Goal: Task Accomplishment & Management: Use online tool/utility

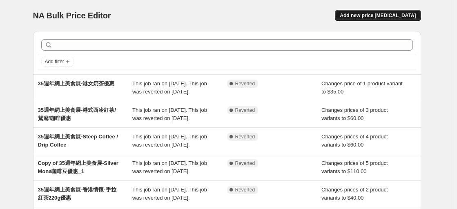
click at [364, 17] on span "Add new price [MEDICAL_DATA]" at bounding box center [378, 15] width 76 height 7
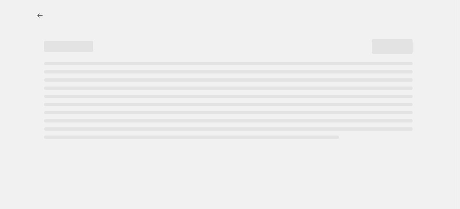
select select "percentage"
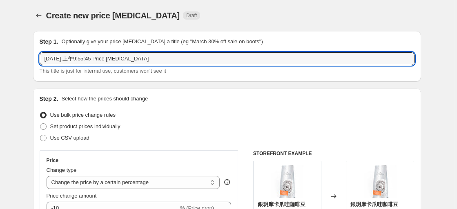
drag, startPoint x: 177, startPoint y: 60, endPoint x: -28, endPoint y: 33, distance: 206.5
click at [0, 33] on html "Home Settings Plans Skip to content Create new price [MEDICAL_DATA]. This page …" at bounding box center [228, 104] width 457 height 209
paste input "中秋Promotion全線JWP系列8折"
drag, startPoint x: 56, startPoint y: 59, endPoint x: 84, endPoint y: 60, distance: 27.4
click at [84, 60] on input "中秋Promotion全線JWP系列8折" at bounding box center [227, 58] width 375 height 13
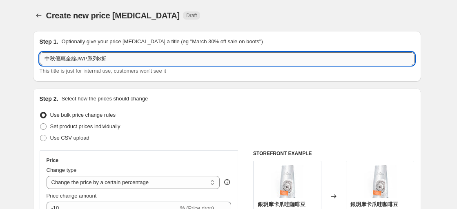
click at [100, 61] on input "中秋優惠全線JWP系列8折" at bounding box center [227, 58] width 375 height 13
drag, startPoint x: 58, startPoint y: 57, endPoint x: 67, endPoint y: 61, distance: 9.5
click at [67, 61] on input "中秋優惠全線JWP系列8折" at bounding box center [227, 58] width 375 height 13
click at [116, 60] on input "中秋Promotion全線JWP系列8折" at bounding box center [227, 58] width 375 height 13
click at [116, 58] on input "中秋Promotion全線JWP系列8折" at bounding box center [227, 58] width 375 height 13
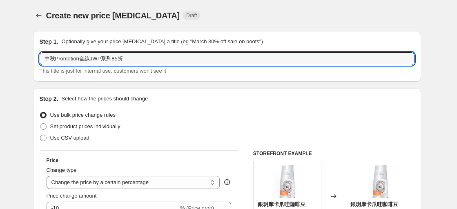
type input "中秋Promotion全線JWP系列85折"
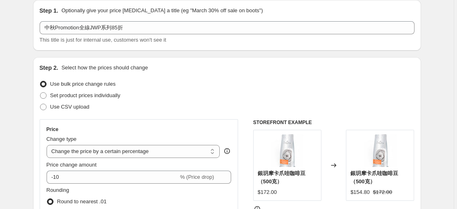
scroll to position [82, 0]
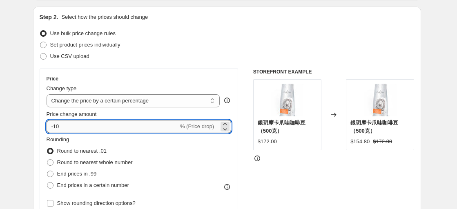
click at [68, 129] on input "-10" at bounding box center [113, 126] width 132 height 13
click at [56, 129] on input "-10" at bounding box center [113, 126] width 132 height 13
type input "-20"
click at [80, 163] on span "Round to nearest whole number" at bounding box center [95, 162] width 76 height 6
click at [47, 160] on input "Round to nearest whole number" at bounding box center [47, 159] width 0 height 0
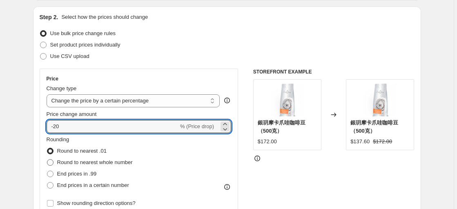
radio input "true"
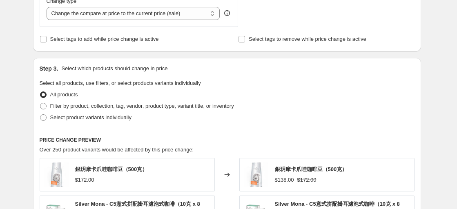
scroll to position [327, 0]
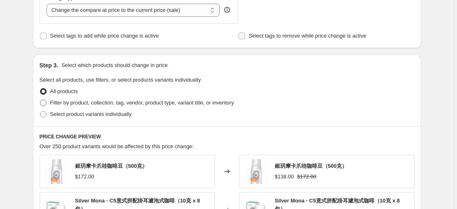
click at [88, 105] on span "Filter by product, collection, tag, vendor, product type, variant title, or inv…" at bounding box center [142, 103] width 184 height 6
click at [40, 100] on input "Filter by product, collection, tag, vendor, product type, variant title, or inv…" at bounding box center [40, 100] width 0 height 0
radio input "true"
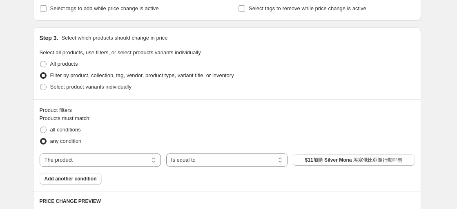
scroll to position [408, 0]
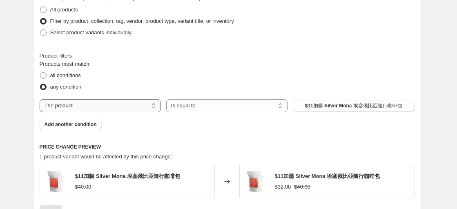
click at [148, 106] on select "The product The product's collection The product's tag The product's vendor The…" at bounding box center [100, 105] width 121 height 13
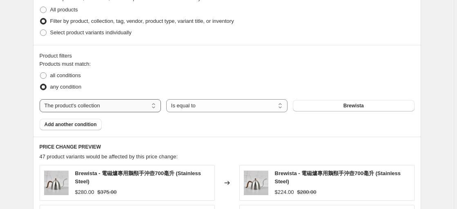
click at [134, 107] on select "The product The product's collection The product's tag The product's vendor The…" at bounding box center [100, 105] width 121 height 13
click at [183, 108] on select "Is equal to Is not equal to" at bounding box center [226, 105] width 121 height 13
click at [194, 58] on div "Product filters" at bounding box center [227, 56] width 375 height 8
click at [333, 107] on button "Brewista" at bounding box center [353, 105] width 121 height 11
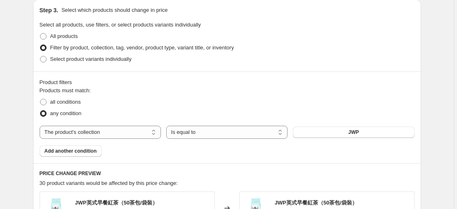
scroll to position [368, 0]
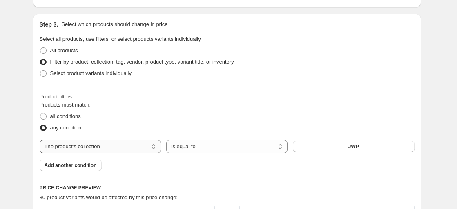
click at [142, 148] on select "The product The product's collection The product's tag The product's vendor The…" at bounding box center [100, 146] width 121 height 13
click at [324, 150] on span "$11加購 Silver Mona 埃塞俄比亞隨行咖啡包" at bounding box center [353, 146] width 97 height 7
click at [100, 149] on select "The product The product's collection The product's tag The product's vendor The…" at bounding box center [100, 146] width 121 height 13
select select "collection"
click at [339, 149] on button "Brewista" at bounding box center [353, 146] width 121 height 11
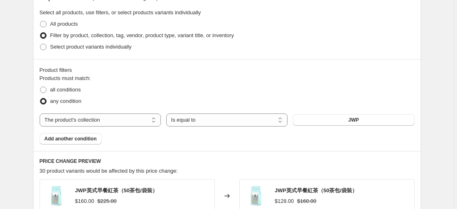
scroll to position [408, 0]
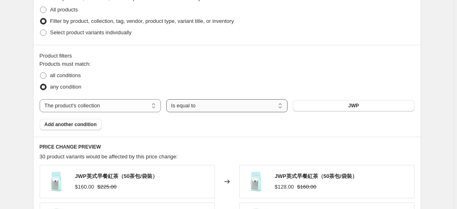
click at [233, 105] on select "Is equal to Is not equal to" at bounding box center [226, 105] width 121 height 13
click at [271, 61] on fieldset "Products must match: all conditions any condition" at bounding box center [227, 76] width 375 height 33
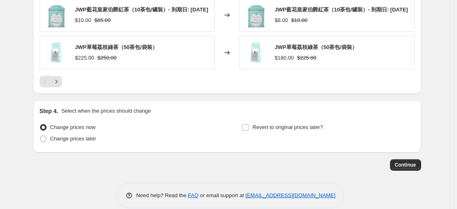
scroll to position [694, 0]
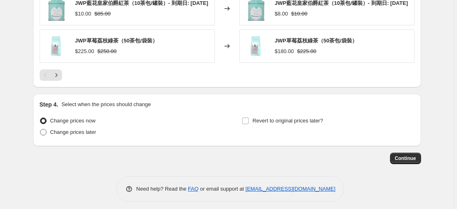
click at [83, 133] on span "Change prices later" at bounding box center [73, 132] width 46 height 6
click at [40, 129] on input "Change prices later" at bounding box center [40, 129] width 0 height 0
radio input "true"
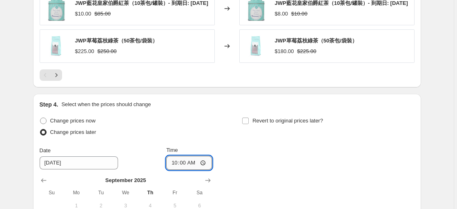
click at [187, 167] on input "10:00" at bounding box center [189, 163] width 46 height 14
type input "00:00"
click at [190, 106] on div "Step 4. Select when the prices should change" at bounding box center [227, 104] width 375 height 8
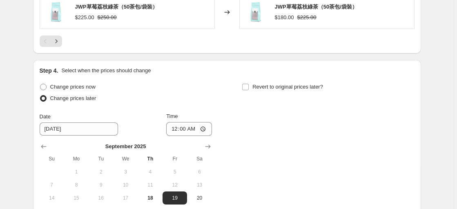
scroll to position [776, 0]
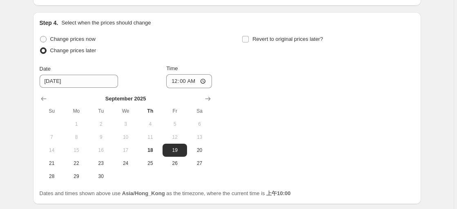
click at [249, 123] on div "Change prices now Change prices later Date [DATE] Time 00:00 [DATE] Su Mo Tu We…" at bounding box center [227, 107] width 375 height 149
click at [249, 40] on span at bounding box center [245, 39] width 7 height 7
click at [249, 40] on input "Revert to original prices later?" at bounding box center [245, 39] width 7 height 7
checkbox input "true"
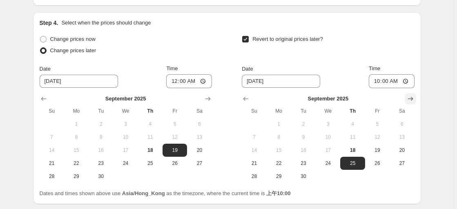
click at [412, 100] on icon "Show next month, October 2025" at bounding box center [410, 99] width 8 height 8
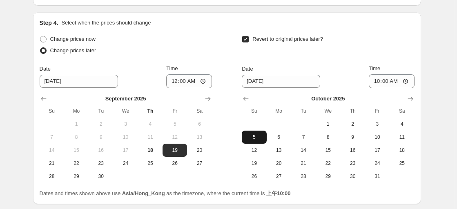
click at [253, 140] on span "5" at bounding box center [254, 137] width 18 height 7
type input "[DATE]"
click at [382, 84] on input "10:00" at bounding box center [392, 81] width 46 height 14
click at [391, 82] on input "22:00" at bounding box center [392, 81] width 46 height 14
type input "23:59"
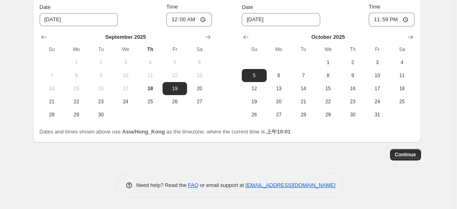
scroll to position [842, 0]
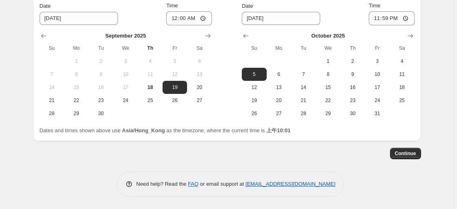
click at [410, 156] on span "Continue" at bounding box center [405, 153] width 21 height 7
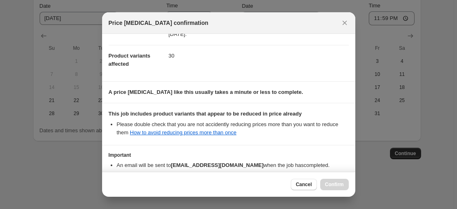
scroll to position [133, 0]
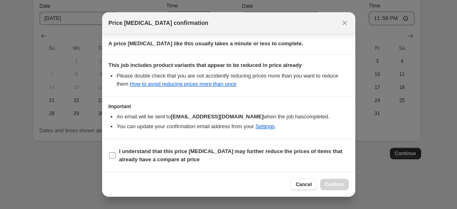
click at [111, 153] on input "I understand that this price [MEDICAL_DATA] may further reduce the prices of it…" at bounding box center [112, 155] width 7 height 7
checkbox input "true"
click at [328, 182] on span "Confirm" at bounding box center [334, 184] width 19 height 7
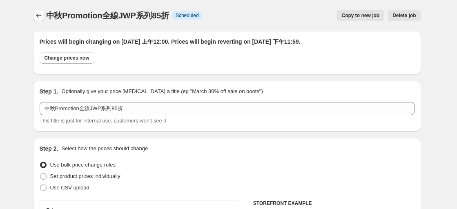
click at [41, 15] on icon "Price change jobs" at bounding box center [39, 15] width 8 height 8
